Goal: Find specific page/section: Find specific page/section

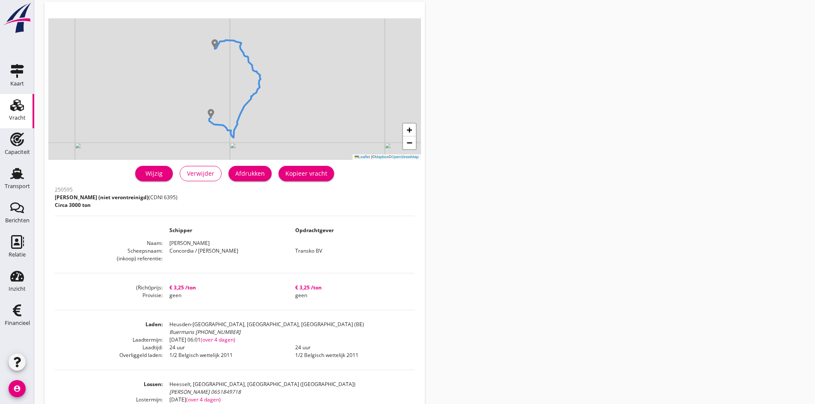
scroll to position [43, 0]
click at [18, 174] on use at bounding box center [17, 173] width 14 height 11
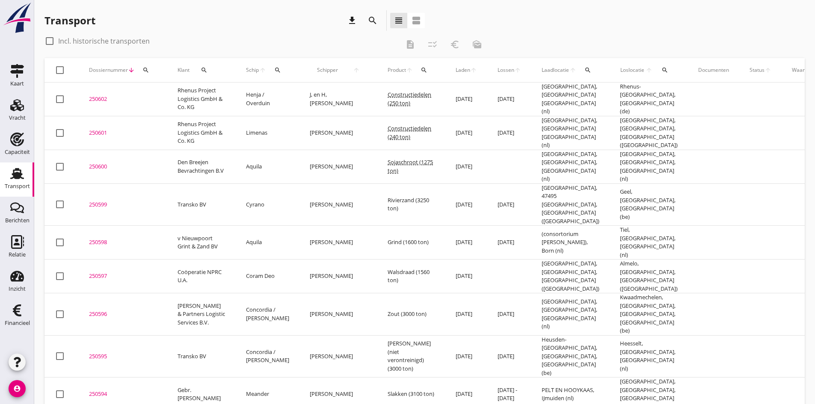
click at [267, 71] on div "Schip arrow_upward search" at bounding box center [267, 70] width 43 height 21
click at [278, 68] on icon "search" at bounding box center [277, 70] width 7 height 7
click at [281, 94] on input "Zoek op (scheeps)naam" at bounding box center [317, 95] width 89 height 14
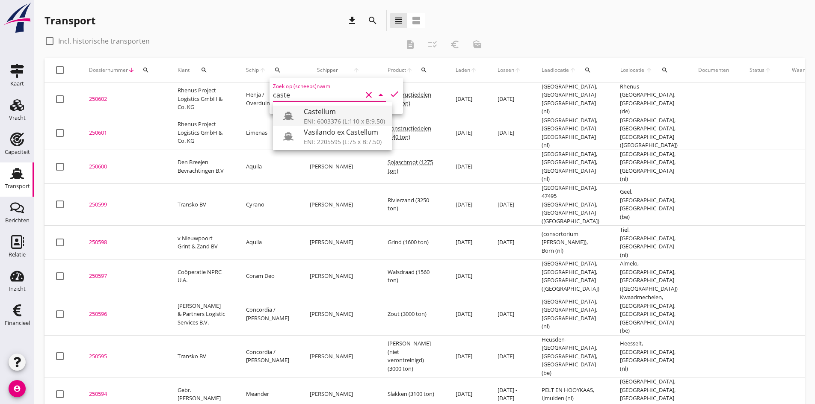
click at [318, 115] on div "Castellum" at bounding box center [344, 111] width 81 height 10
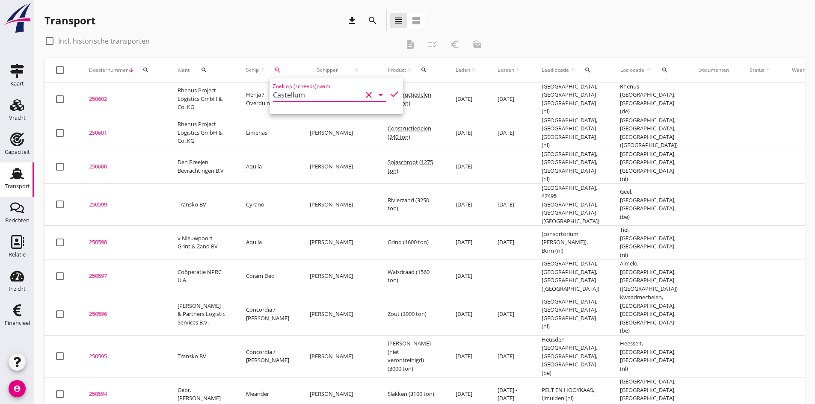
click at [389, 95] on icon "check" at bounding box center [394, 94] width 10 height 10
type input "Castellum"
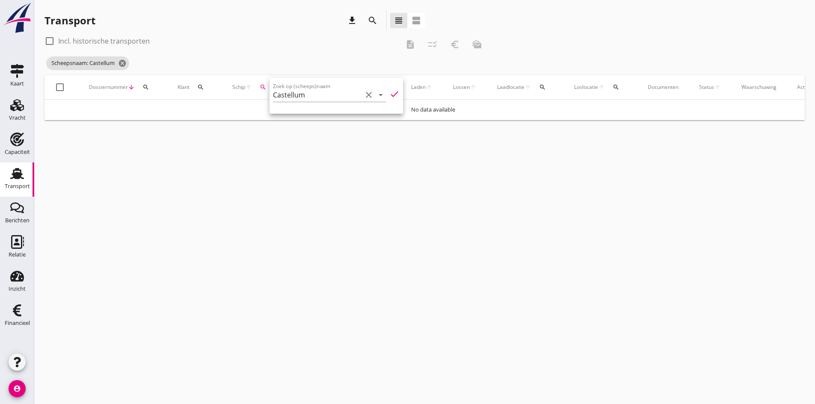
click at [50, 40] on div at bounding box center [49, 41] width 15 height 15
checkbox input "true"
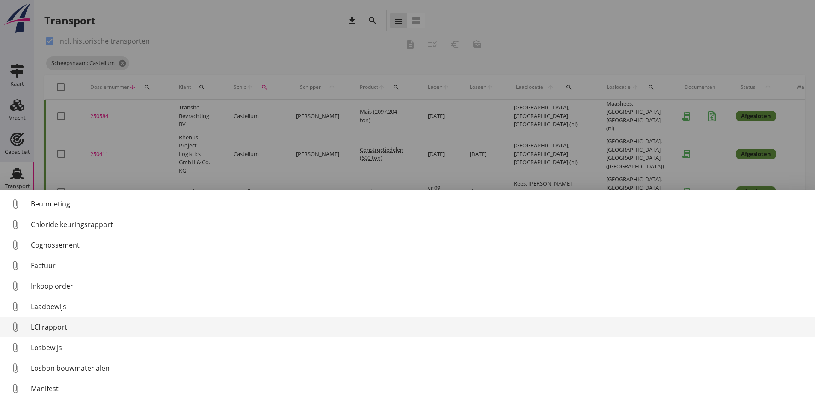
click at [53, 328] on div "LCI rapport" at bounding box center [419, 327] width 777 height 10
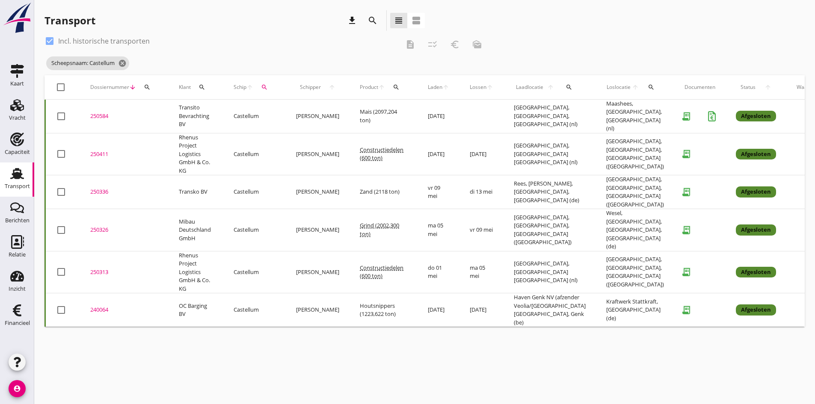
click at [102, 114] on div "250584" at bounding box center [124, 116] width 68 height 9
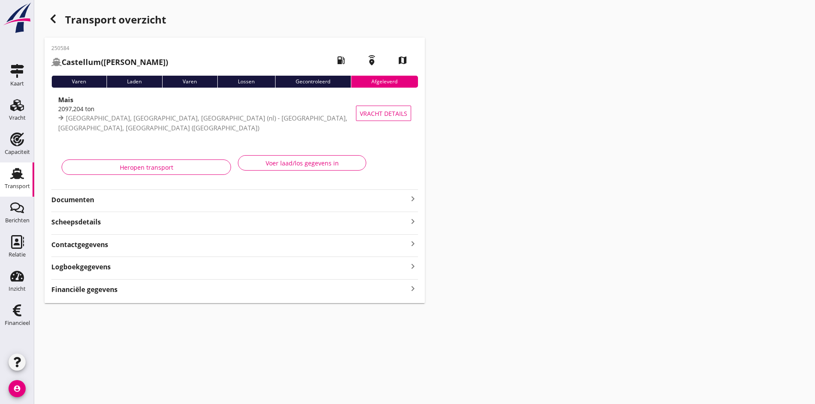
click at [84, 199] on strong "Documenten" at bounding box center [229, 200] width 356 height 10
